Goal: Task Accomplishment & Management: Use online tool/utility

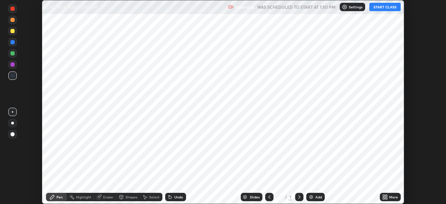
scroll to position [204, 446]
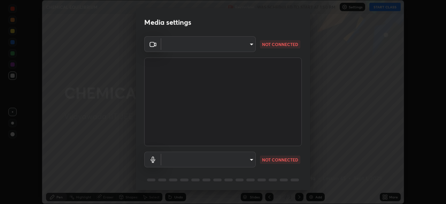
type input "2bd58049f5f114d9ad0fe751a30b8a6aabe45cc0510dad8fe464727eafc46ba8"
type input "default"
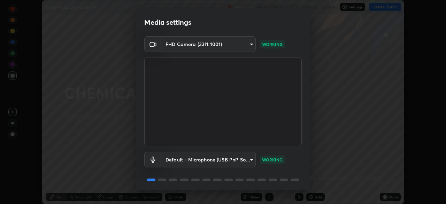
scroll to position [24, 0]
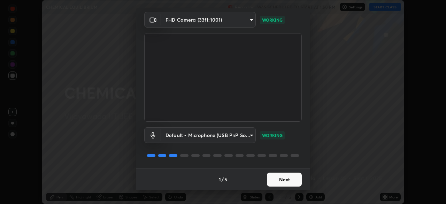
click at [285, 182] on button "Next" at bounding box center [284, 180] width 35 height 14
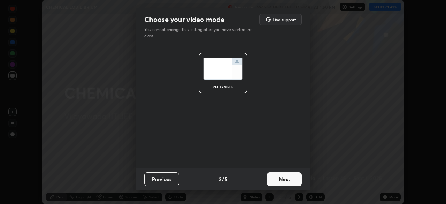
click at [289, 184] on button "Next" at bounding box center [284, 179] width 35 height 14
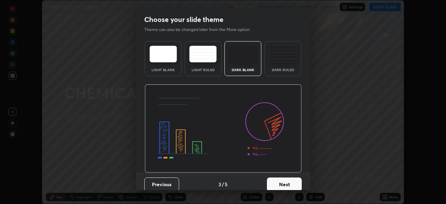
click at [289, 185] on button "Next" at bounding box center [284, 184] width 35 height 14
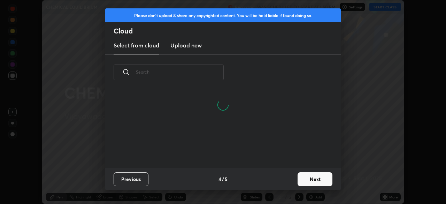
click at [312, 180] on button "Next" at bounding box center [315, 179] width 35 height 14
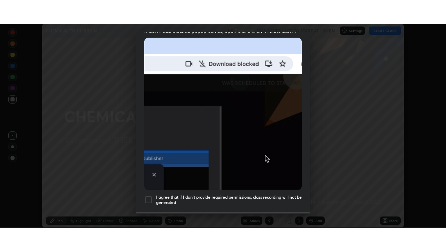
scroll to position [167, 0]
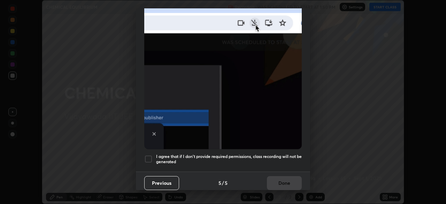
click at [146, 155] on div at bounding box center [148, 159] width 8 height 8
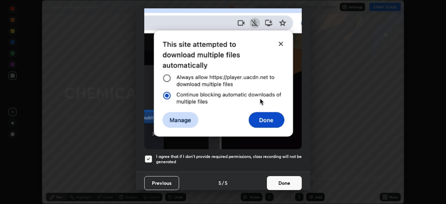
click at [282, 181] on button "Done" at bounding box center [284, 183] width 35 height 14
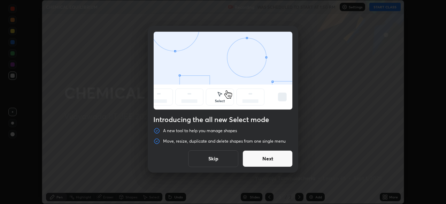
click at [220, 161] on button "Skip" at bounding box center [213, 158] width 50 height 17
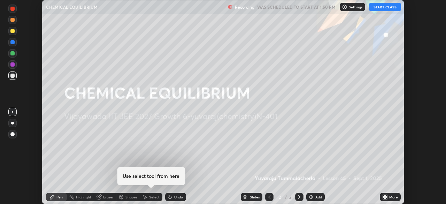
click at [386, 8] on button "START CLASS" at bounding box center [385, 7] width 31 height 8
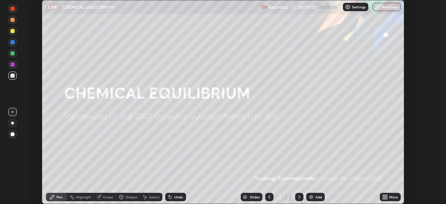
click at [386, 10] on button "End Class" at bounding box center [387, 7] width 28 height 8
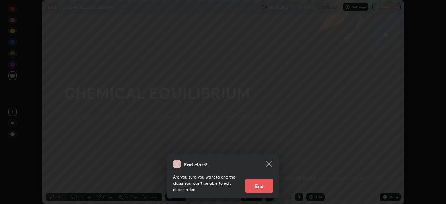
click at [268, 162] on icon at bounding box center [269, 164] width 8 height 8
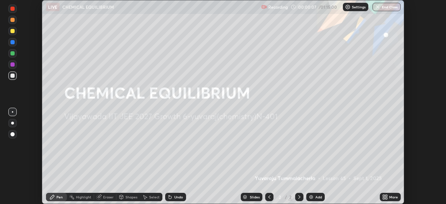
click at [314, 197] on div "Add" at bounding box center [315, 197] width 18 height 8
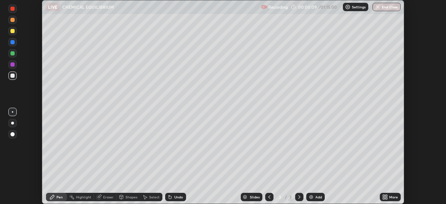
click at [393, 197] on div "More" at bounding box center [393, 196] width 9 height 3
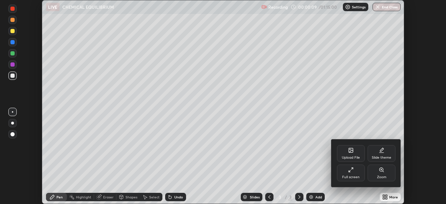
click at [352, 174] on div "Full screen" at bounding box center [351, 173] width 28 height 17
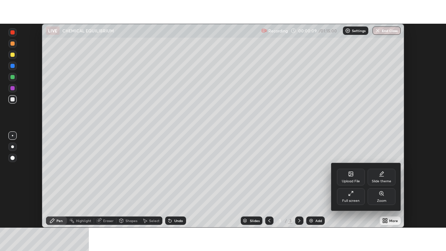
scroll to position [251, 446]
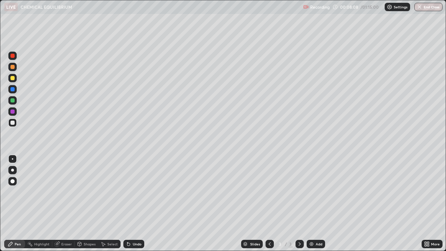
click at [134, 204] on div "Undo" at bounding box center [137, 243] width 9 height 3
click at [10, 102] on div at bounding box center [12, 100] width 8 height 8
click at [312, 204] on img at bounding box center [312, 244] width 6 height 6
click at [15, 121] on div at bounding box center [12, 123] width 8 height 8
click at [13, 121] on div at bounding box center [12, 123] width 4 height 4
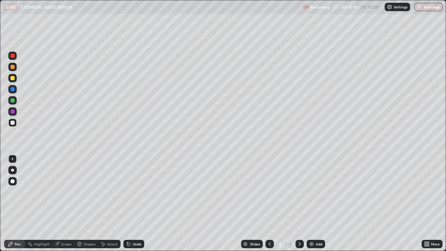
click at [136, 204] on div "Undo" at bounding box center [133, 244] width 21 height 8
click at [134, 204] on div "Undo" at bounding box center [133, 244] width 21 height 8
click at [135, 204] on div "Undo" at bounding box center [137, 243] width 9 height 3
click at [133, 204] on div "Undo" at bounding box center [137, 243] width 9 height 3
click at [139, 204] on div "Undo" at bounding box center [137, 243] width 9 height 3
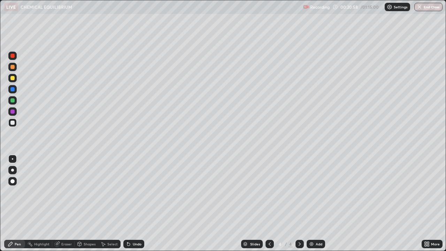
click at [137, 204] on div "Undo" at bounding box center [137, 243] width 9 height 3
click at [134, 204] on div "Undo" at bounding box center [133, 244] width 21 height 8
click at [133, 204] on div "Undo" at bounding box center [137, 243] width 9 height 3
click at [17, 81] on div at bounding box center [12, 78] width 11 height 11
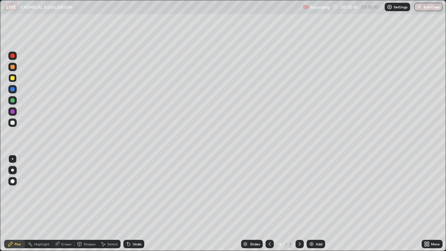
click at [135, 204] on div "Undo" at bounding box center [137, 243] width 9 height 3
click at [134, 204] on div "Undo" at bounding box center [137, 243] width 9 height 3
click at [134, 204] on div "Undo" at bounding box center [133, 244] width 21 height 8
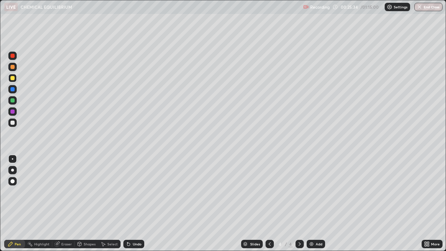
click at [134, 204] on div "Undo" at bounding box center [133, 244] width 21 height 8
click at [135, 204] on div "Undo" at bounding box center [133, 244] width 21 height 8
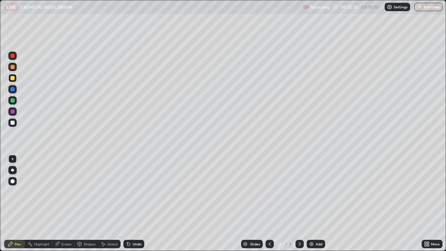
click at [136, 204] on div "Undo" at bounding box center [133, 244] width 21 height 8
click at [313, 204] on img at bounding box center [312, 244] width 6 height 6
click at [11, 100] on div at bounding box center [12, 100] width 4 height 4
click at [133, 204] on div "Undo" at bounding box center [137, 243] width 9 height 3
click at [136, 204] on div "Undo" at bounding box center [137, 243] width 9 height 3
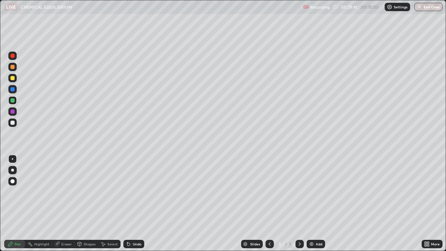
click at [14, 121] on div at bounding box center [12, 123] width 4 height 4
click at [130, 204] on icon at bounding box center [129, 244] width 6 height 6
click at [137, 204] on div "Undo" at bounding box center [137, 243] width 9 height 3
click at [312, 204] on img at bounding box center [312, 244] width 6 height 6
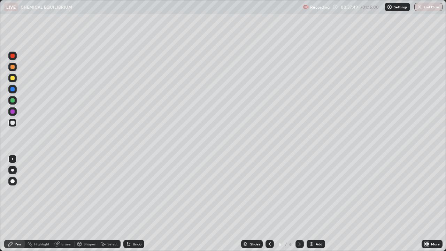
click at [266, 204] on div at bounding box center [270, 244] width 8 height 8
click at [300, 204] on icon at bounding box center [300, 244] width 6 height 6
click at [133, 204] on div "Undo" at bounding box center [137, 243] width 9 height 3
click at [136, 204] on div "Undo" at bounding box center [133, 244] width 21 height 8
click at [133, 204] on div "Undo" at bounding box center [133, 244] width 21 height 8
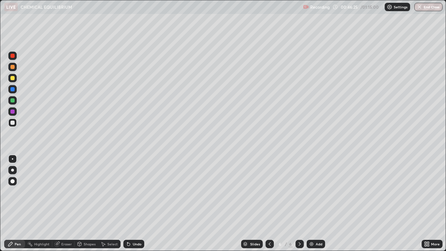
click at [130, 204] on icon at bounding box center [129, 244] width 6 height 6
click at [128, 204] on icon at bounding box center [128, 244] width 3 height 3
click at [137, 204] on div "Undo" at bounding box center [133, 244] width 21 height 8
click at [133, 204] on div "Undo" at bounding box center [133, 244] width 21 height 8
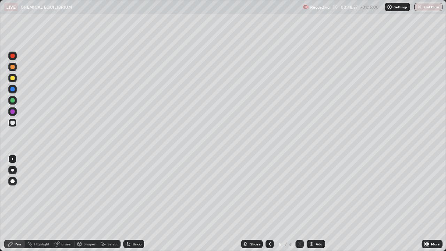
click at [132, 204] on div "Undo" at bounding box center [133, 244] width 21 height 8
click at [134, 204] on div "Undo" at bounding box center [137, 243] width 9 height 3
click at [135, 204] on div "Undo" at bounding box center [137, 243] width 9 height 3
click at [137, 204] on div "Undo" at bounding box center [137, 243] width 9 height 3
click at [139, 204] on div "Undo" at bounding box center [137, 243] width 9 height 3
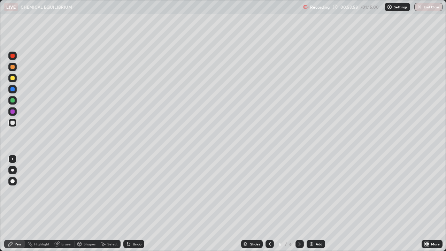
click at [314, 204] on div "Add" at bounding box center [316, 244] width 18 height 8
click at [12, 101] on div at bounding box center [12, 100] width 4 height 4
click at [131, 204] on div "Undo" at bounding box center [133, 244] width 21 height 8
click at [133, 204] on div "Undo" at bounding box center [137, 243] width 9 height 3
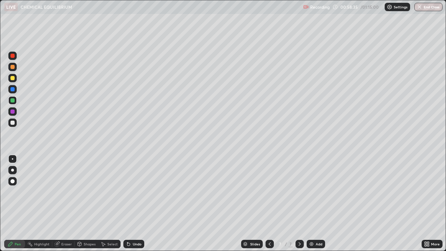
click at [13, 67] on div at bounding box center [12, 67] width 4 height 4
click at [266, 204] on div at bounding box center [270, 244] width 8 height 8
click at [66, 204] on div "Eraser" at bounding box center [66, 243] width 10 height 3
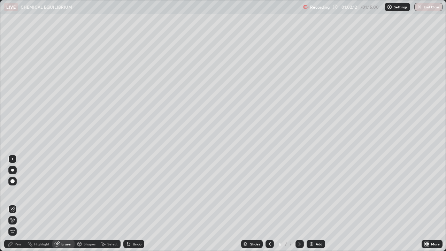
click at [15, 204] on div "Pen" at bounding box center [18, 243] width 6 height 3
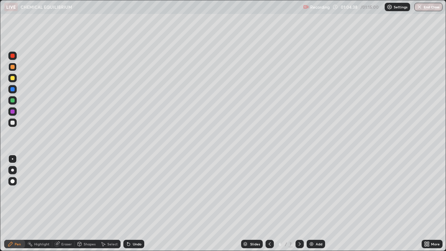
click at [0, 107] on div "Setting up your live class" at bounding box center [223, 125] width 446 height 251
click at [299, 204] on icon at bounding box center [300, 244] width 6 height 6
click at [137, 204] on div "Undo" at bounding box center [133, 244] width 21 height 8
click at [136, 204] on div "Undo" at bounding box center [133, 244] width 21 height 8
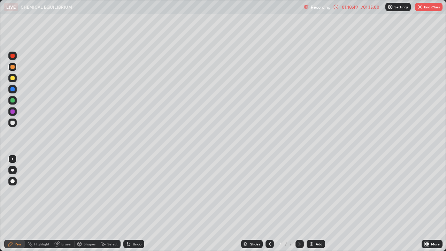
click at [141, 204] on div "Undo" at bounding box center [133, 244] width 21 height 8
click at [134, 204] on div "Undo" at bounding box center [137, 243] width 9 height 3
click at [133, 204] on div "Undo" at bounding box center [133, 244] width 21 height 8
click at [130, 204] on icon at bounding box center [129, 244] width 6 height 6
click at [128, 204] on icon at bounding box center [128, 244] width 3 height 3
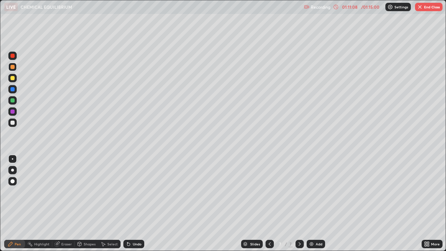
click at [135, 204] on div "Undo" at bounding box center [137, 243] width 9 height 3
click at [136, 204] on div "Undo" at bounding box center [137, 243] width 9 height 3
click at [311, 204] on img at bounding box center [312, 244] width 6 height 6
click at [268, 204] on icon at bounding box center [270, 244] width 6 height 6
click at [296, 204] on div at bounding box center [300, 244] width 8 height 8
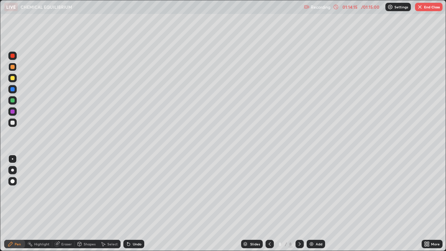
click at [272, 204] on div at bounding box center [270, 244] width 8 height 8
click at [300, 204] on icon at bounding box center [300, 244] width 6 height 6
click at [422, 10] on button "End Class" at bounding box center [429, 7] width 28 height 8
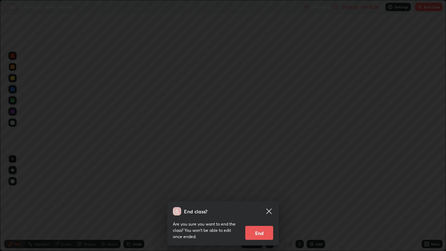
click at [256, 204] on button "End" at bounding box center [259, 233] width 28 height 14
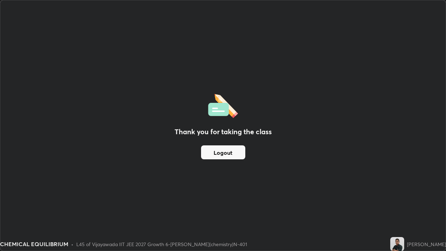
click at [217, 153] on button "Logout" at bounding box center [223, 152] width 44 height 14
